Goal: Find specific page/section: Find specific page/section

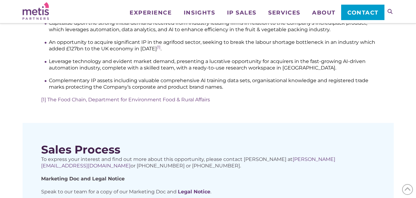
scroll to position [247, 0]
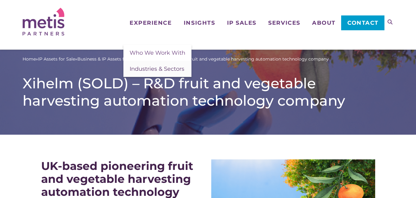
click at [158, 69] on span "Industries & Sectors" at bounding box center [157, 69] width 55 height 7
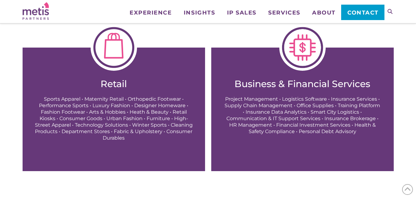
scroll to position [928, 0]
